Goal: Task Accomplishment & Management: Use online tool/utility

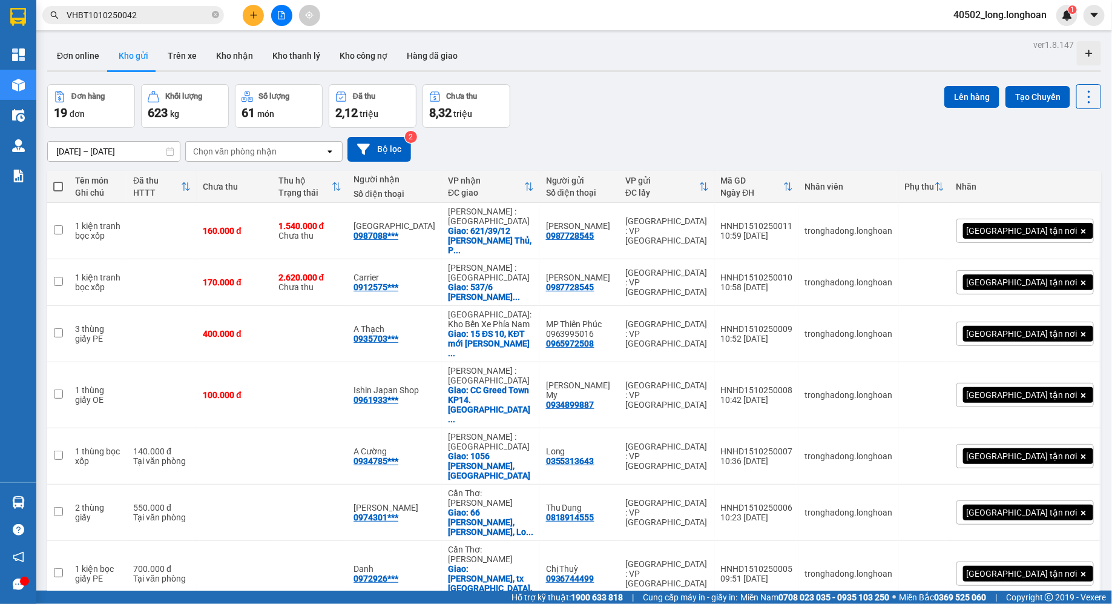
click at [65, 12] on span "VHBT1010250042" at bounding box center [133, 15] width 182 height 18
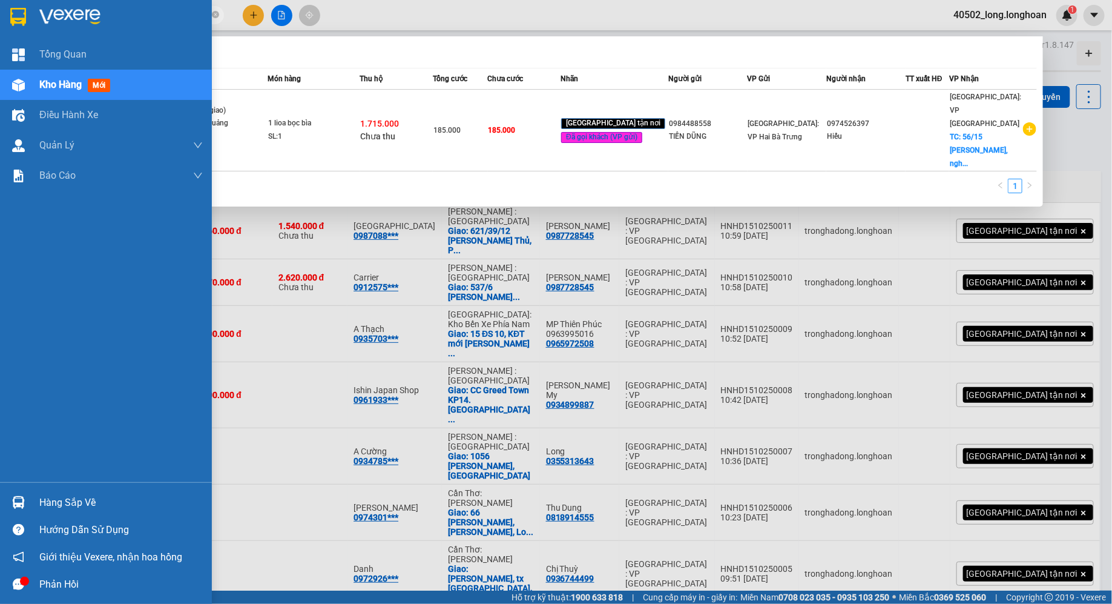
click at [29, 10] on div at bounding box center [106, 19] width 212 height 39
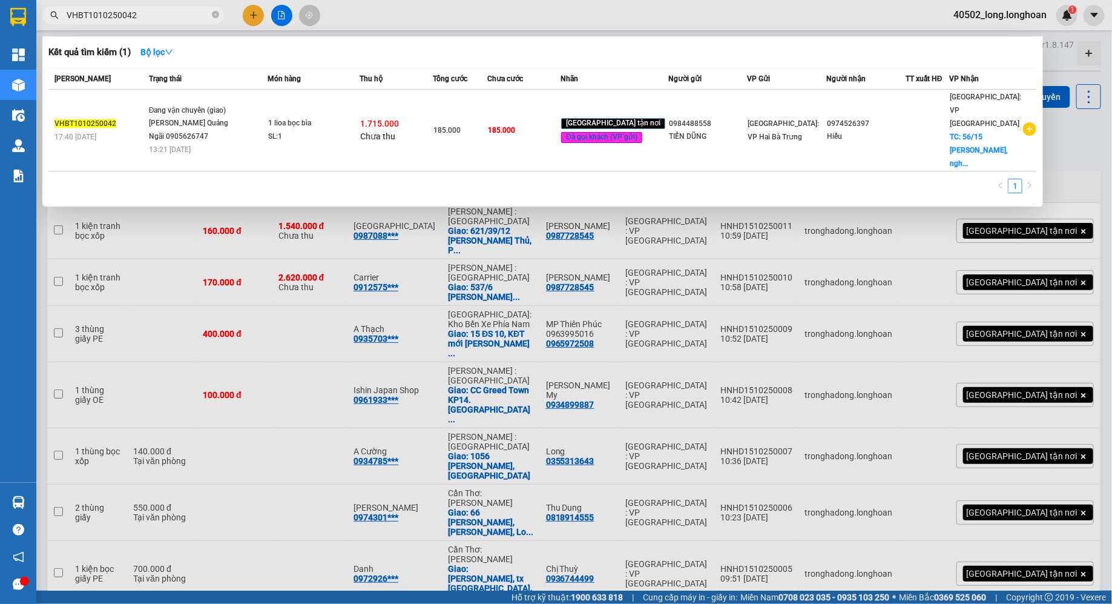
click at [370, 347] on div at bounding box center [556, 302] width 1112 height 604
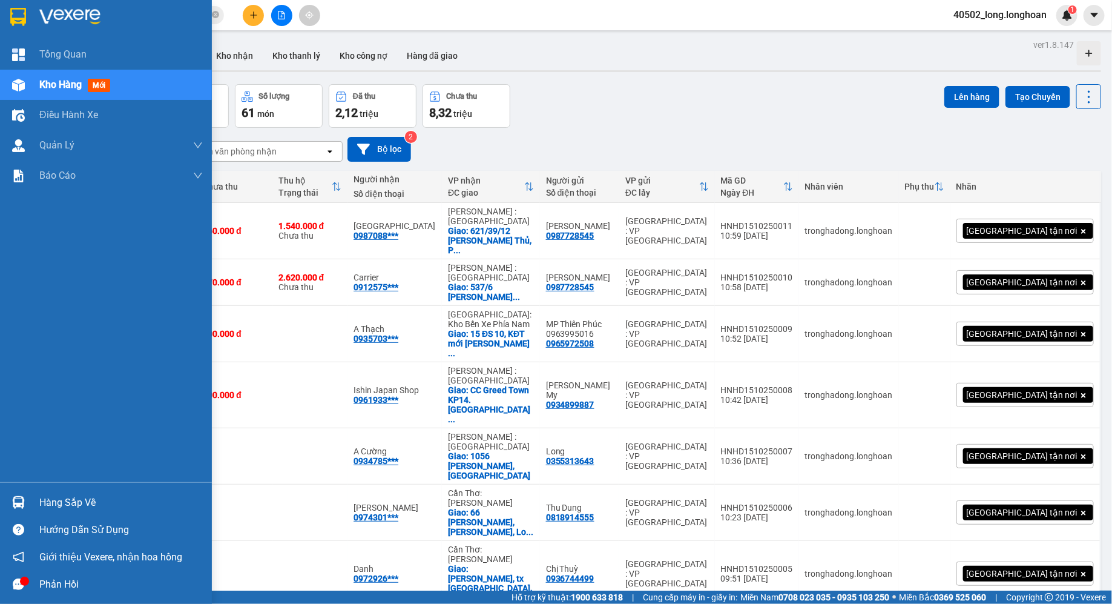
click at [25, 2] on div at bounding box center [106, 19] width 212 height 39
click at [21, 22] on img at bounding box center [18, 17] width 16 height 18
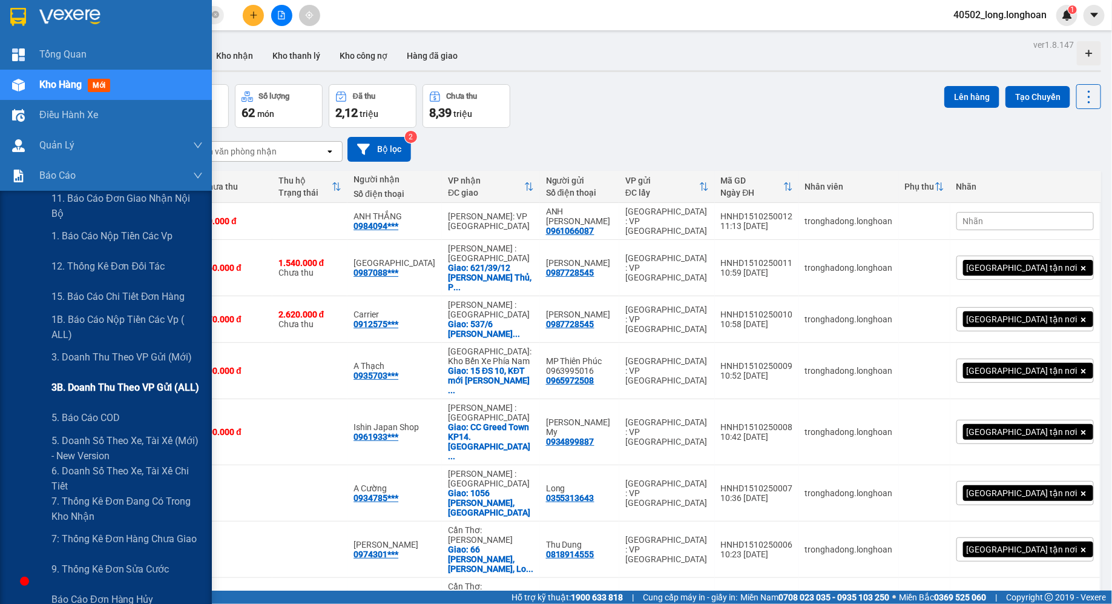
click at [139, 384] on span "3B. Doanh Thu theo VP Gửi (ALL)" at bounding box center [125, 387] width 148 height 15
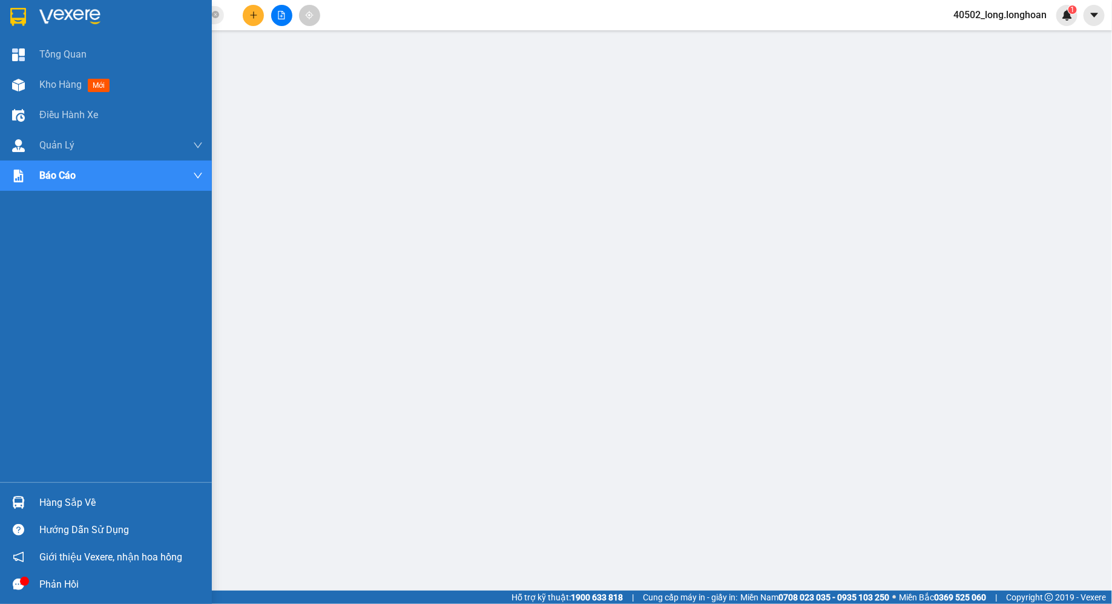
click at [15, 16] on img at bounding box center [18, 17] width 16 height 18
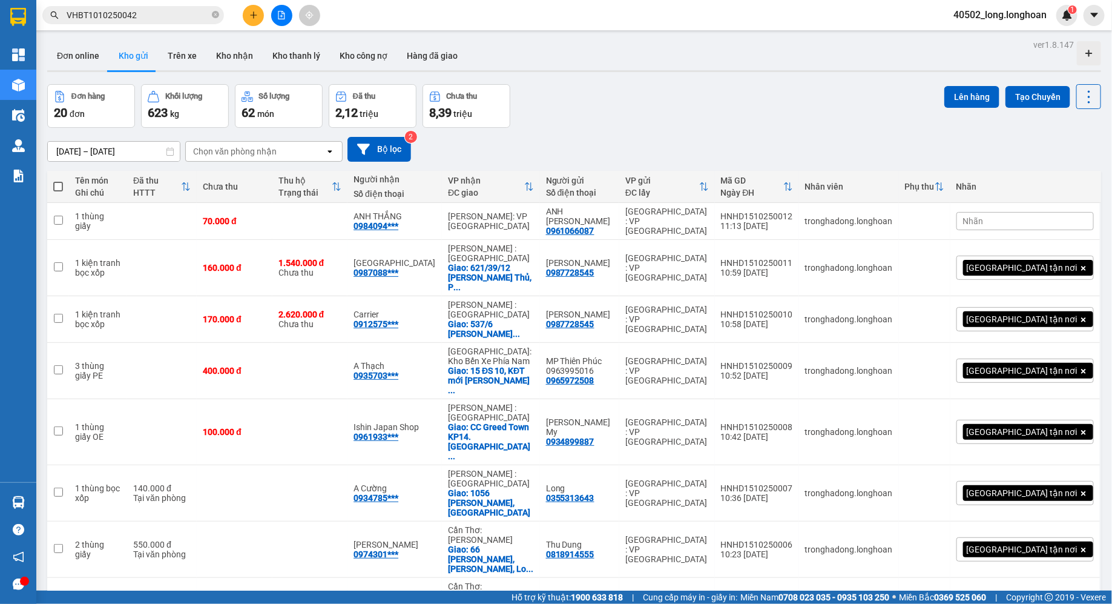
click at [291, 17] on button at bounding box center [281, 15] width 21 height 21
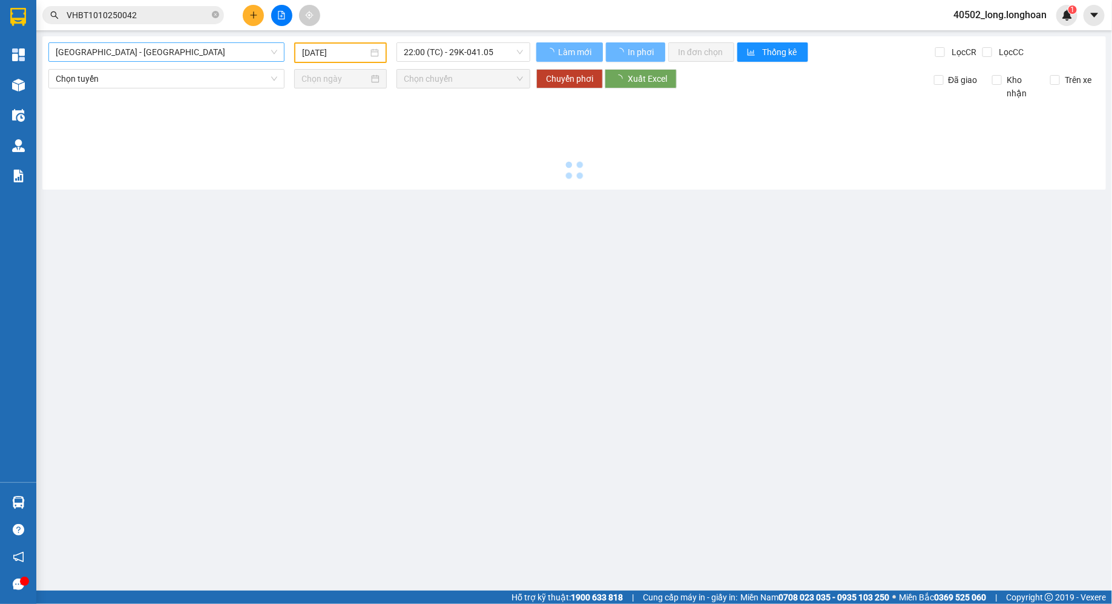
type input "[DATE]"
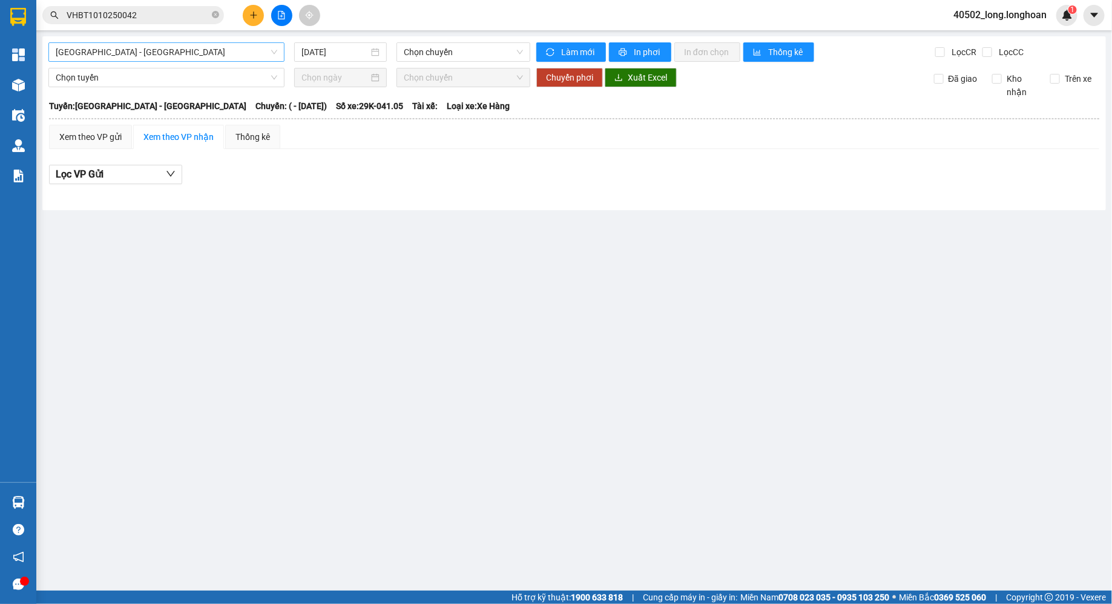
click at [202, 55] on span "[GEOGRAPHIC_DATA] - [GEOGRAPHIC_DATA]" at bounding box center [167, 52] width 222 height 18
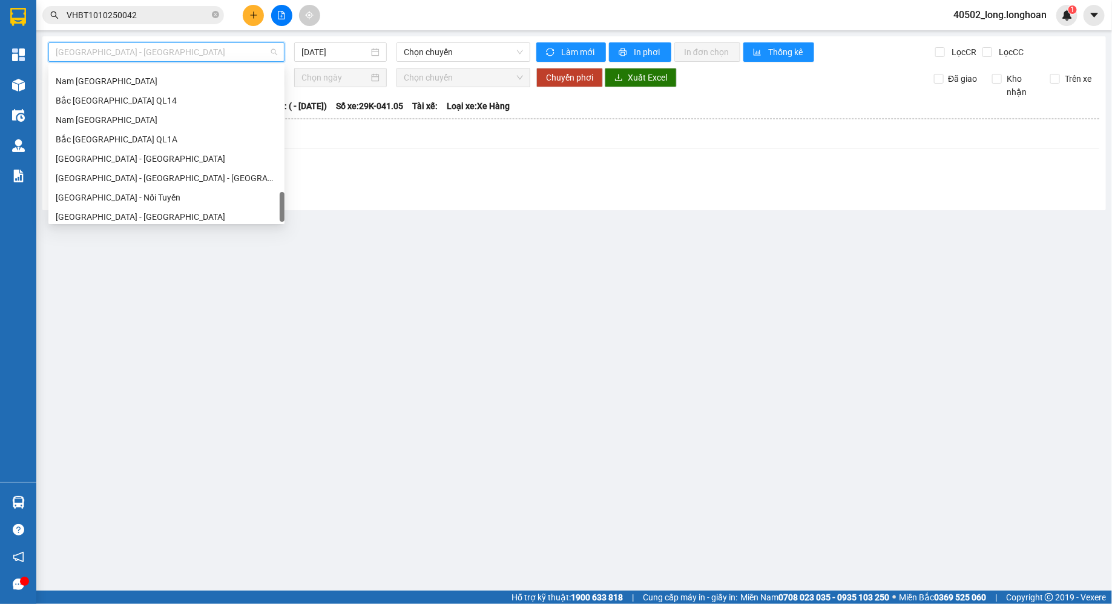
scroll to position [852, 0]
click at [145, 135] on div "Bắc [GEOGRAPHIC_DATA] QL1A" at bounding box center [167, 134] width 222 height 13
type input "[DATE]"
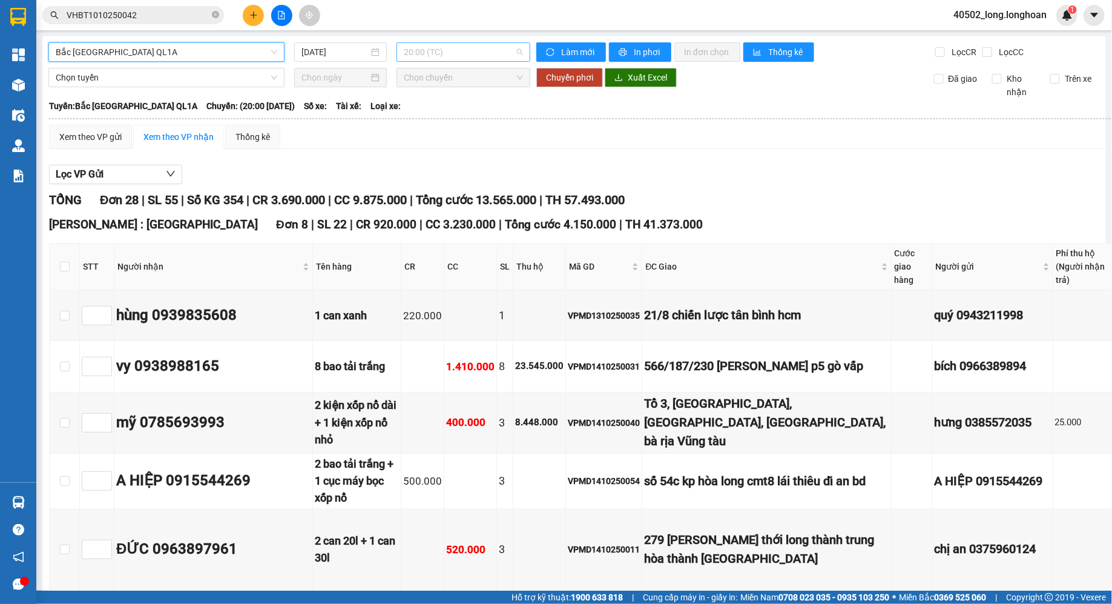
click at [424, 47] on span "20:00 (TC)" at bounding box center [463, 52] width 119 height 18
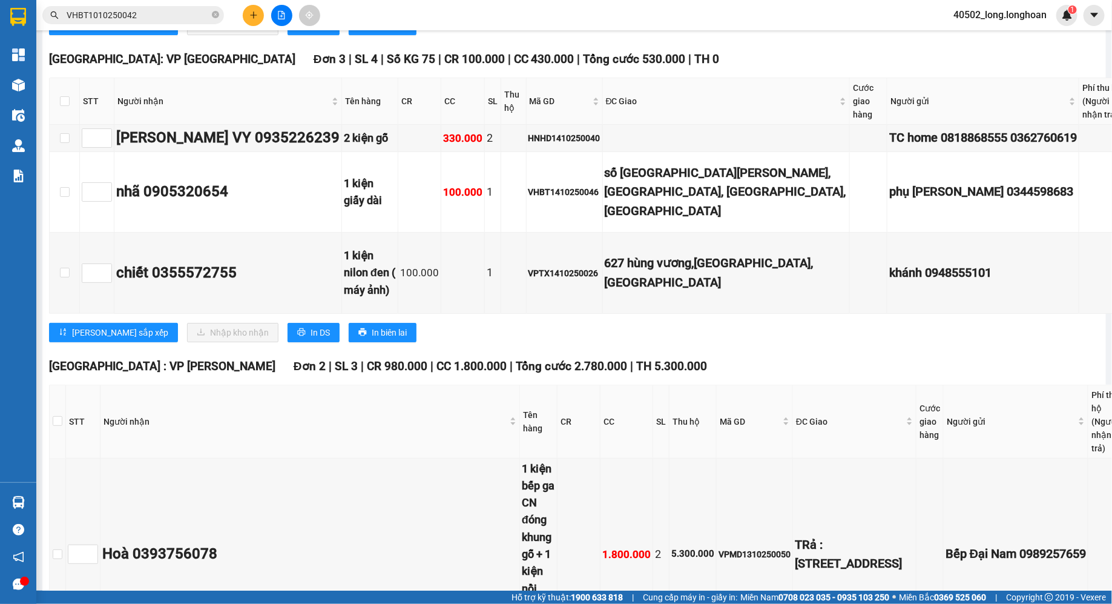
scroll to position [2381, 0]
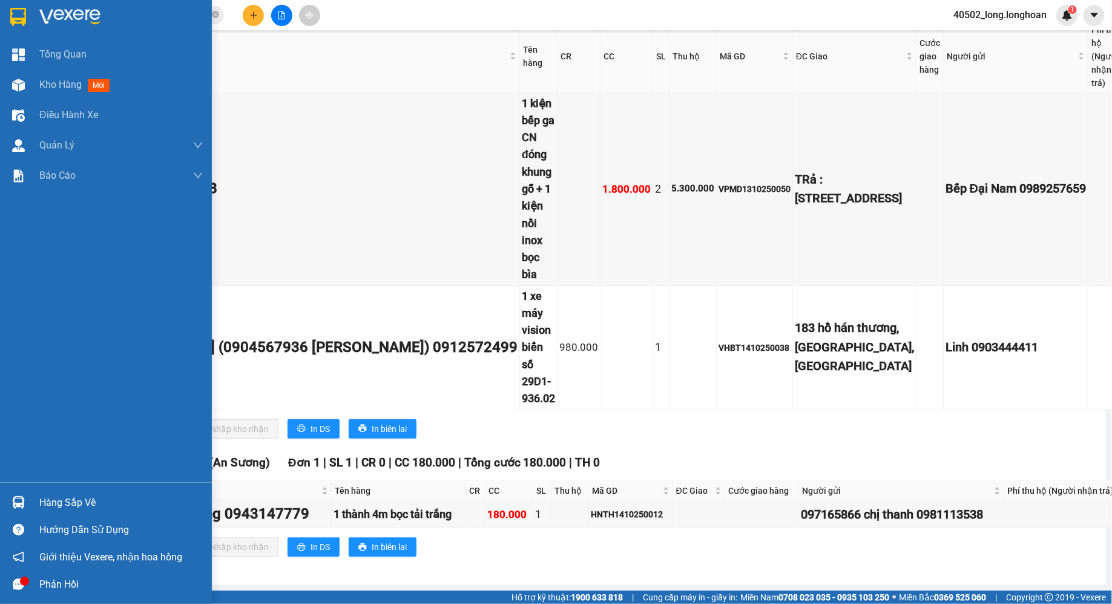
click at [5, 23] on div at bounding box center [106, 19] width 212 height 39
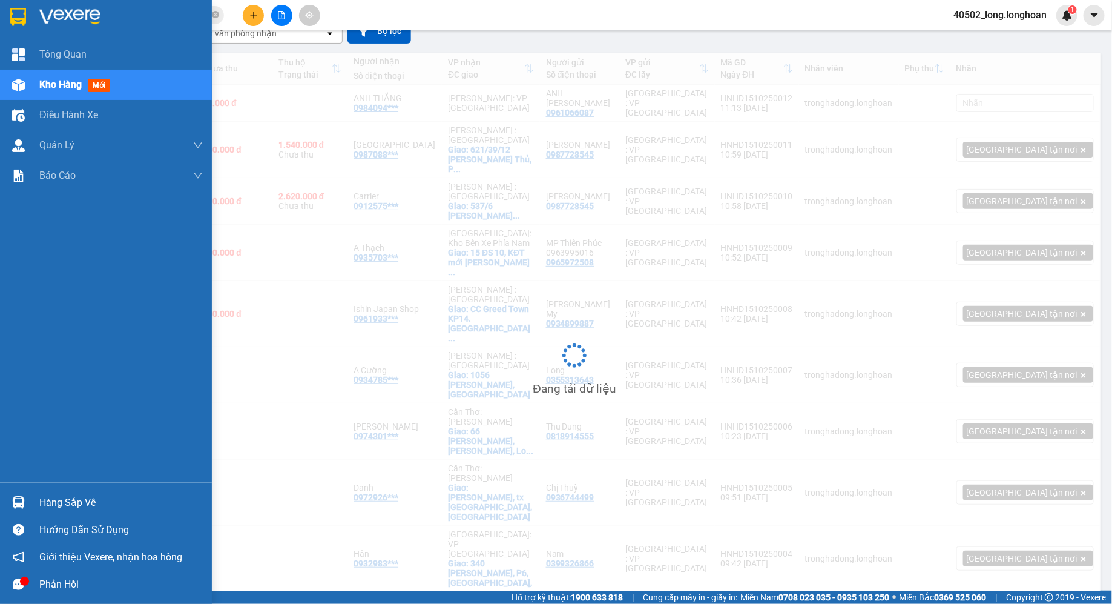
scroll to position [55, 0]
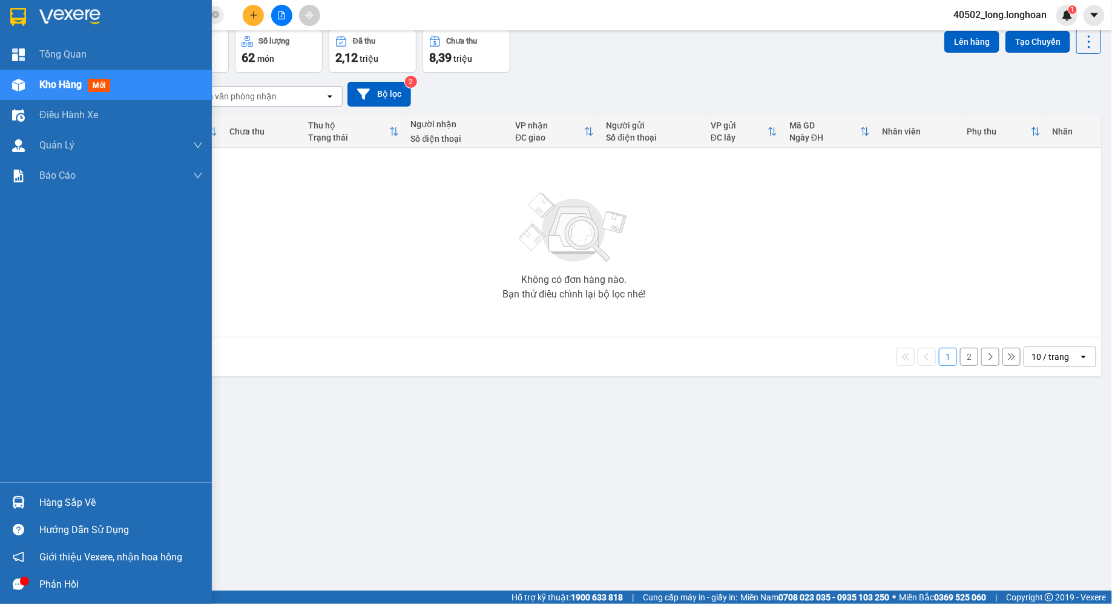
click at [16, 9] on img at bounding box center [18, 17] width 16 height 18
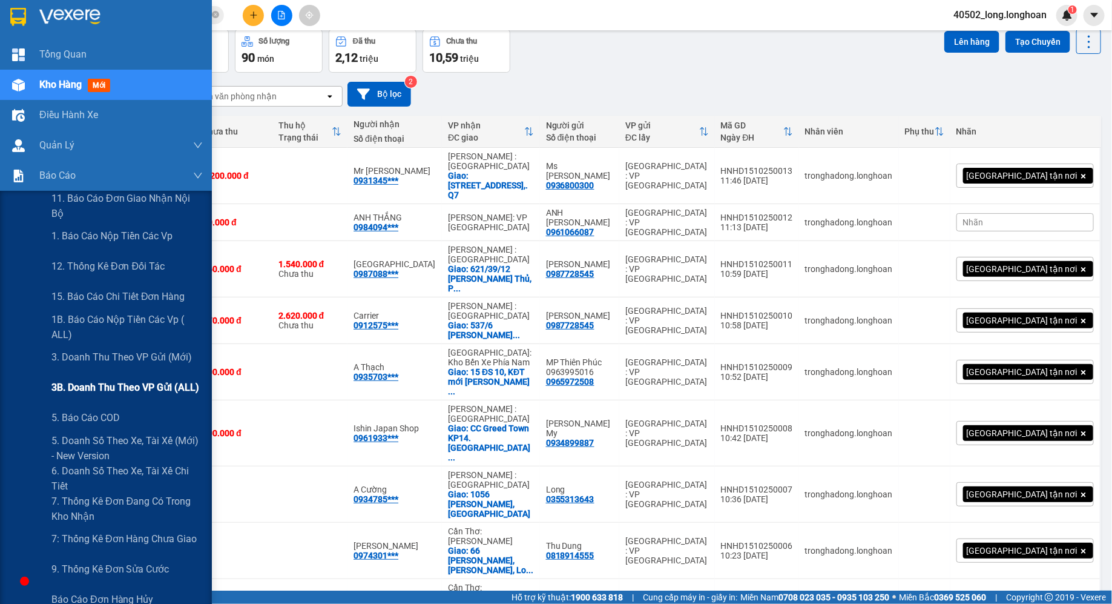
click at [123, 380] on span "3B. Doanh Thu theo VP Gửi (ALL)" at bounding box center [125, 387] width 148 height 15
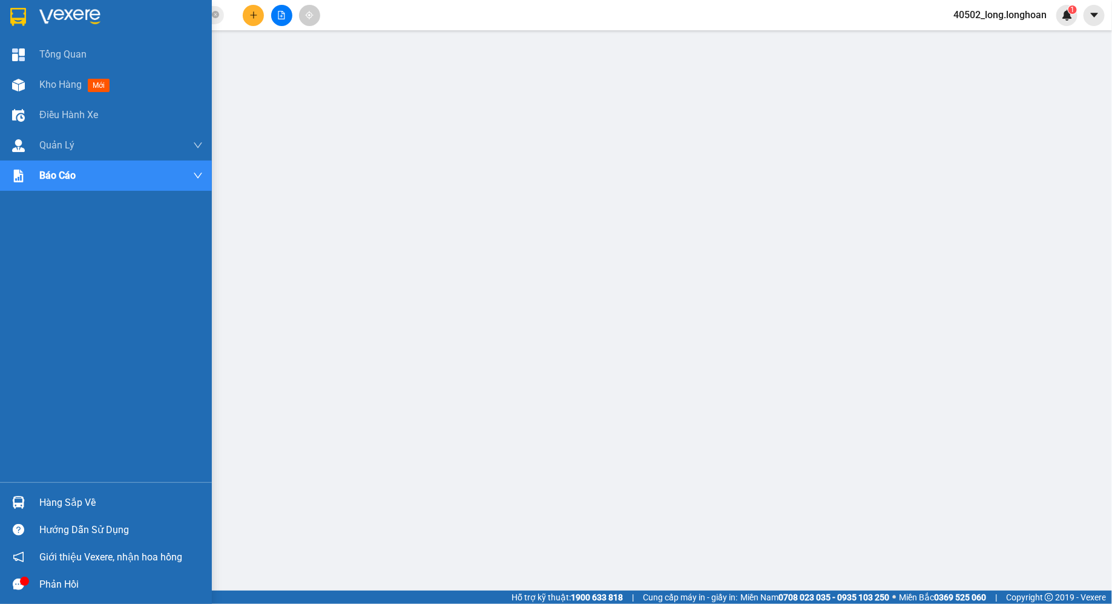
click at [24, 22] on img at bounding box center [18, 17] width 16 height 18
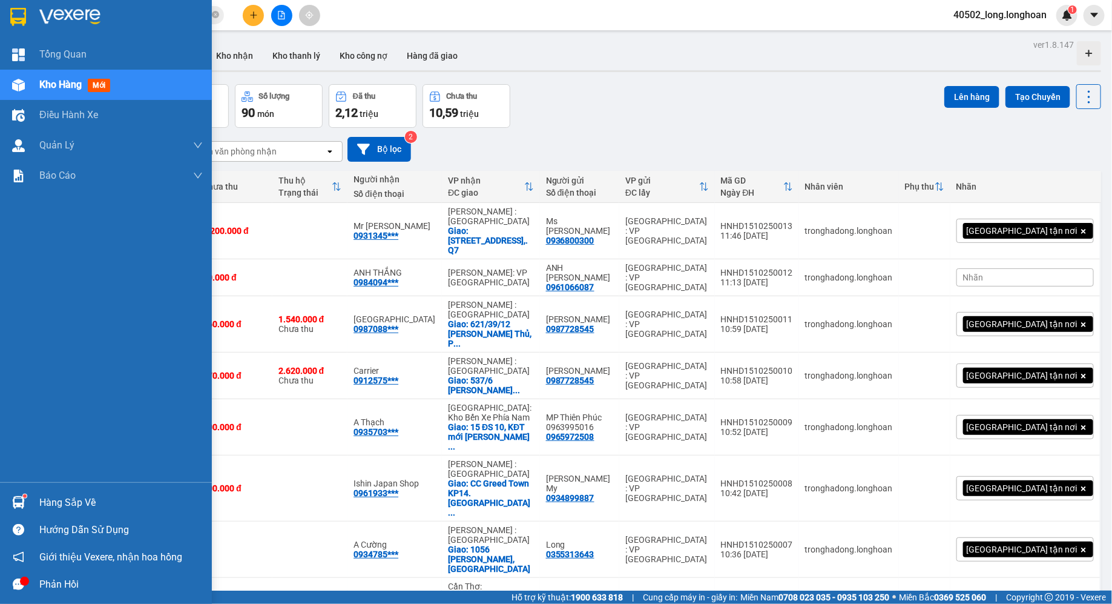
click at [5, 25] on div at bounding box center [106, 19] width 212 height 39
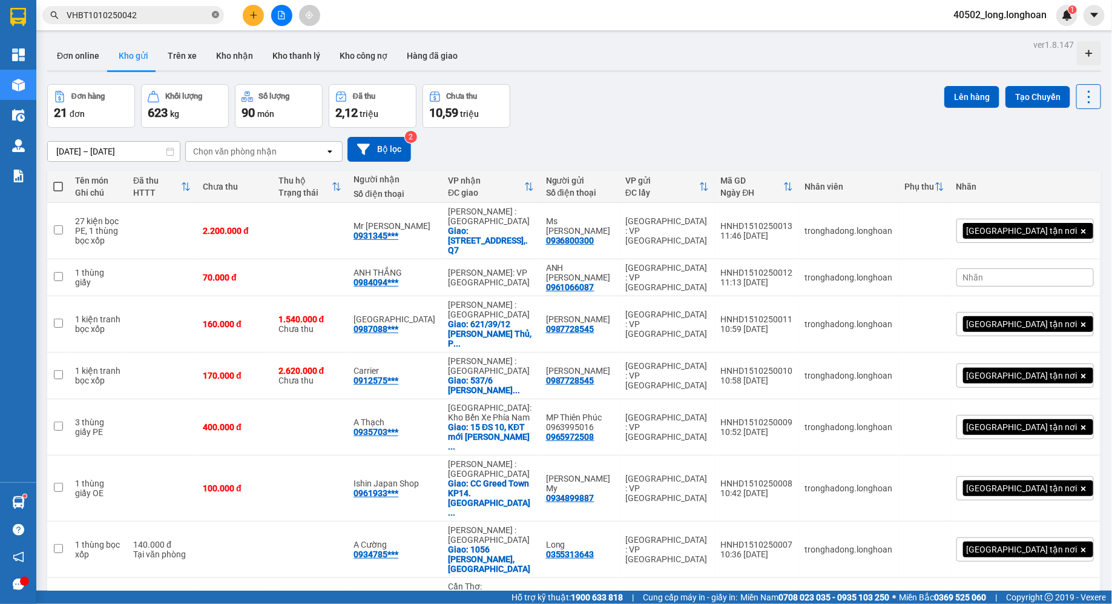
click at [218, 17] on icon "close-circle" at bounding box center [215, 14] width 7 height 7
